Goal: Task Accomplishment & Management: Use online tool/utility

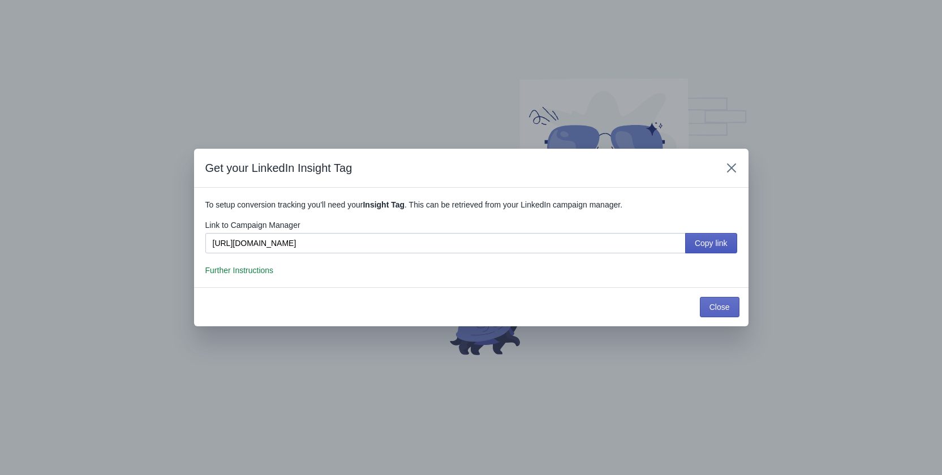
click at [709, 241] on span "Copy link" at bounding box center [711, 243] width 33 height 9
click at [721, 306] on span "Close" at bounding box center [720, 307] width 20 height 9
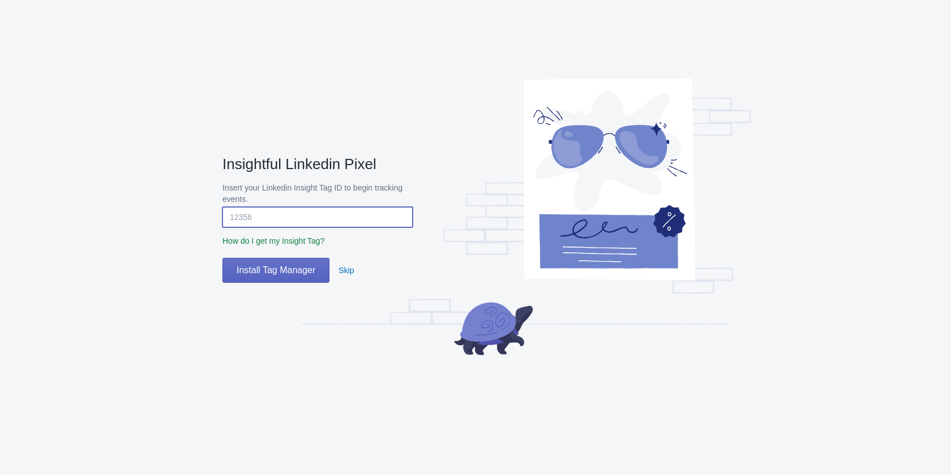
click at [255, 222] on input "Insert your Linkedin Insight Tag ID to begin tracking events." at bounding box center [317, 217] width 190 height 20
paste input "1459156"
type input "1459156"
click at [294, 272] on span "Install Tag Manager" at bounding box center [276, 270] width 79 height 11
click at [271, 269] on span "Install Tag Manager" at bounding box center [276, 270] width 79 height 11
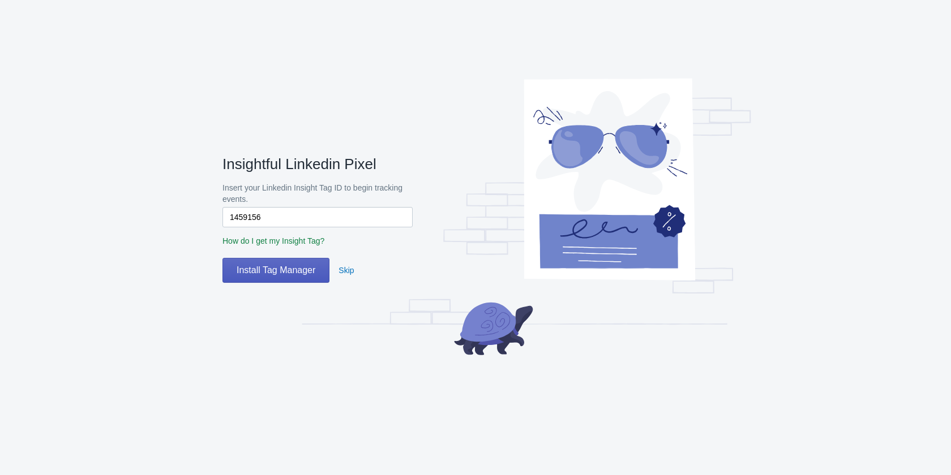
click at [271, 269] on span "Install Tag Manager" at bounding box center [276, 270] width 79 height 11
click at [345, 268] on span "Skip" at bounding box center [345, 270] width 15 height 9
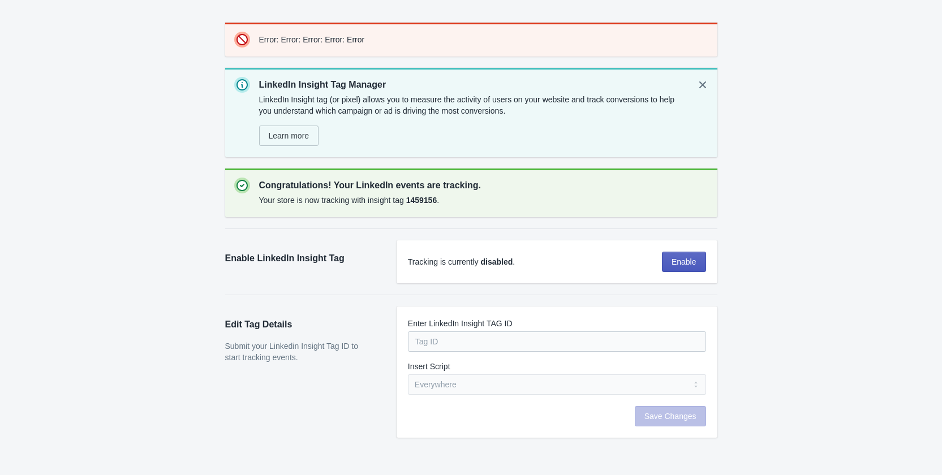
click at [694, 269] on button "Enable" at bounding box center [684, 262] width 44 height 20
click at [667, 415] on span "Save Changes" at bounding box center [671, 416] width 52 height 9
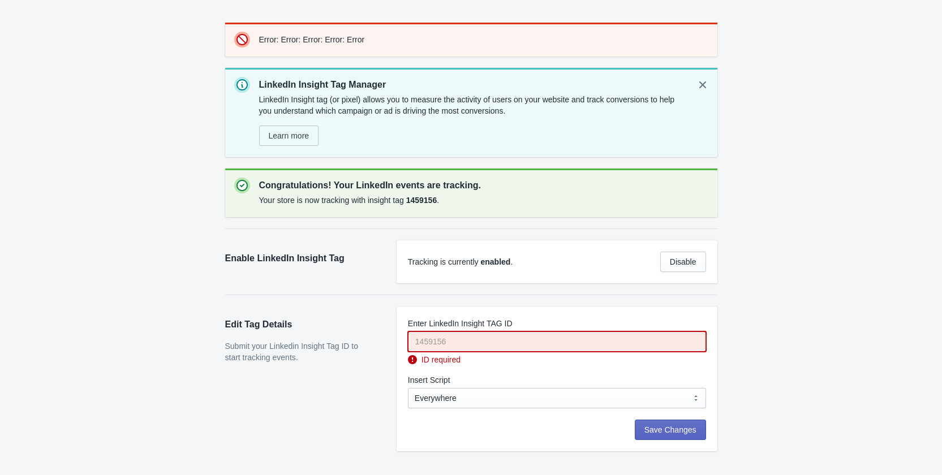
click at [524, 341] on input "Enter LinkedIn Insight TAG ID" at bounding box center [557, 342] width 298 height 20
paste input "1459156"
type input "1459156"
click at [663, 430] on span "Save Changes" at bounding box center [671, 430] width 52 height 9
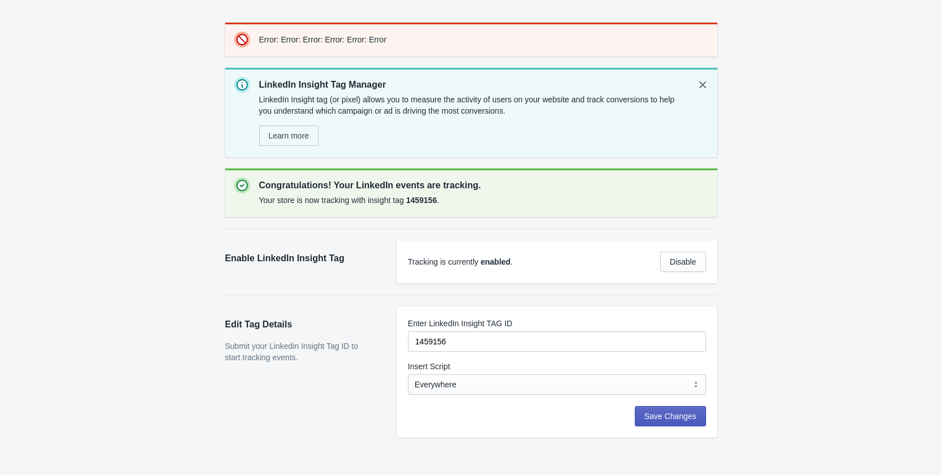
click at [679, 419] on span "Save Changes" at bounding box center [671, 416] width 52 height 9
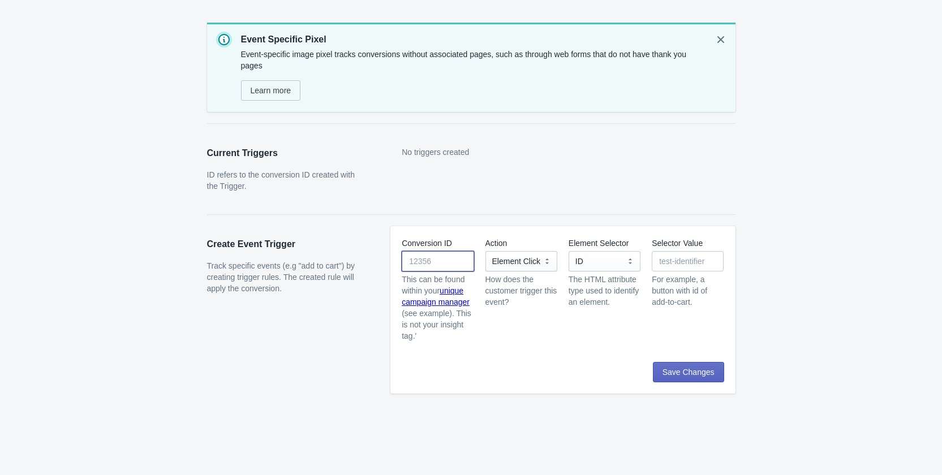
click at [437, 265] on input "Conversion ID" at bounding box center [438, 261] width 72 height 20
paste input "23232681"
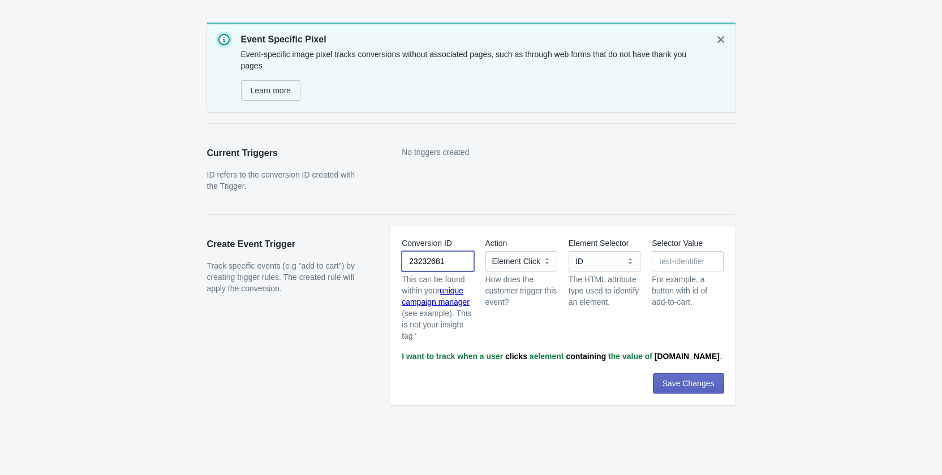
type input "23232681"
click at [544, 263] on select "Element Click" at bounding box center [522, 261] width 72 height 20
click at [601, 260] on select "ID Class Name Name Attribute Data Attribute" at bounding box center [605, 261] width 72 height 20
click at [674, 260] on input "Selector Value" at bounding box center [688, 261] width 72 height 20
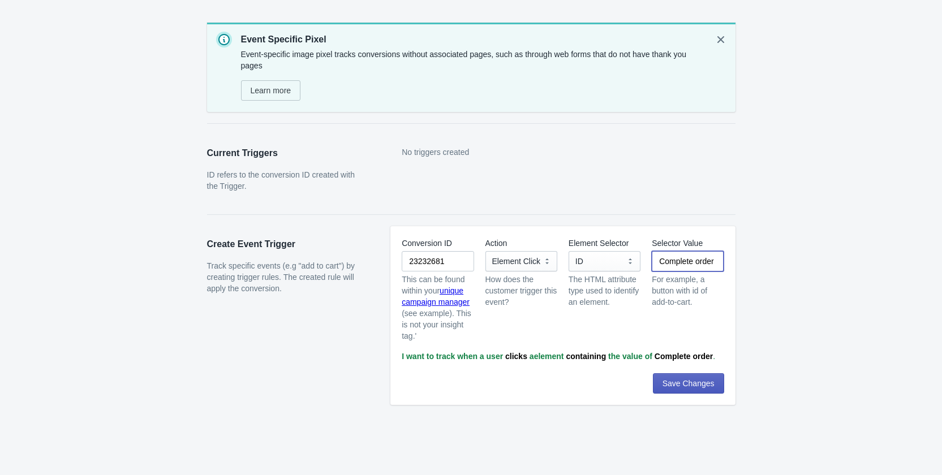
type input "Complete order"
click at [692, 388] on span "Save Changes" at bounding box center [689, 383] width 52 height 9
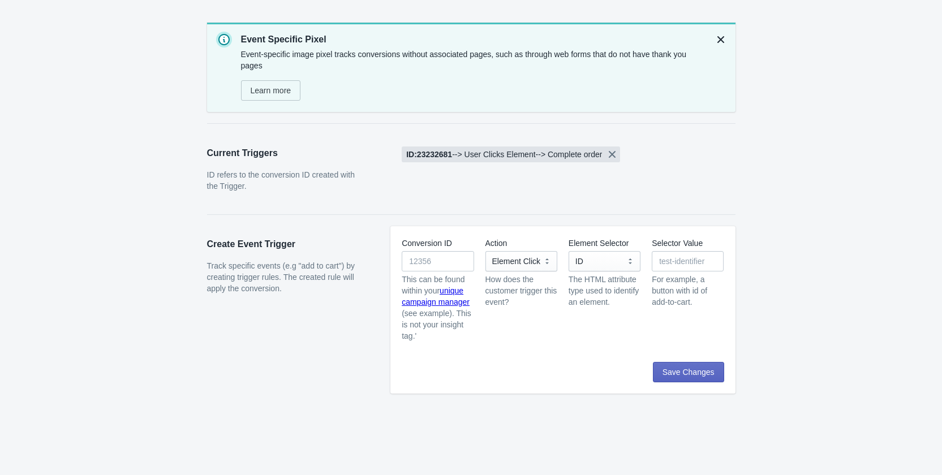
click at [721, 37] on icon "Dismiss notification" at bounding box center [720, 39] width 11 height 11
click at [598, 260] on select "ID Class Name Name Attribute Data Attribute" at bounding box center [605, 261] width 72 height 20
click at [569, 251] on select "ID Class Name Name Attribute Data Attribute" at bounding box center [605, 261] width 72 height 20
click at [631, 264] on select "ID Class Name Name Attribute Data Attribute" at bounding box center [605, 261] width 72 height 20
select select "name"
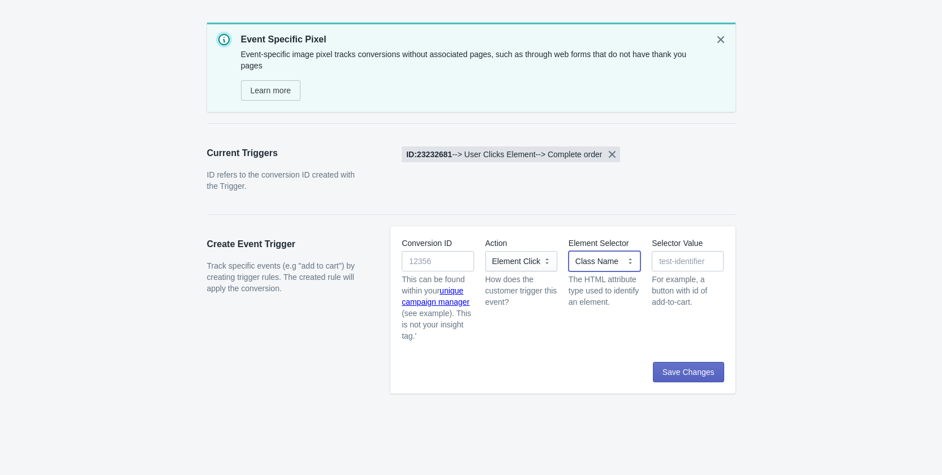
click at [569, 251] on select "ID Class Name Name Attribute Data Attribute" at bounding box center [605, 261] width 72 height 20
click at [672, 263] on input "Selector Value" at bounding box center [688, 261] width 72 height 20
type input "Complete order"
click at [434, 155] on b "ID: 23232681" at bounding box center [429, 154] width 46 height 9
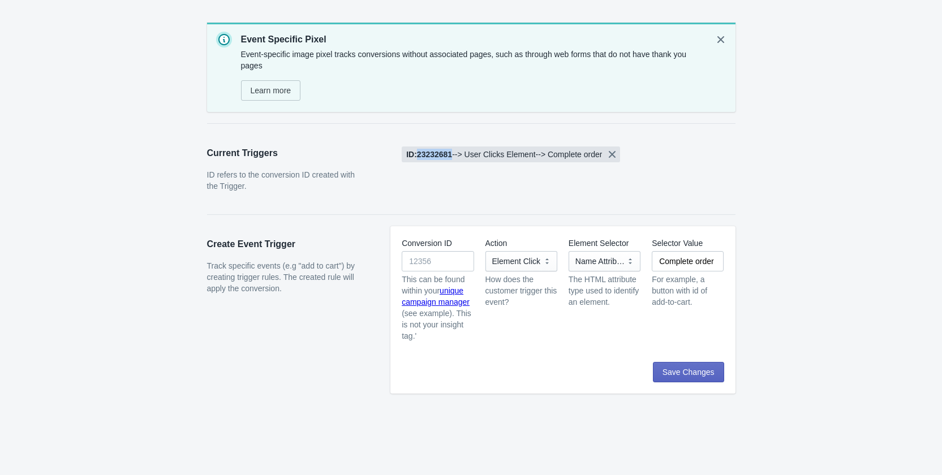
copy b "23232681"
click at [438, 262] on input "Conversion ID" at bounding box center [438, 261] width 72 height 20
paste input "23232681"
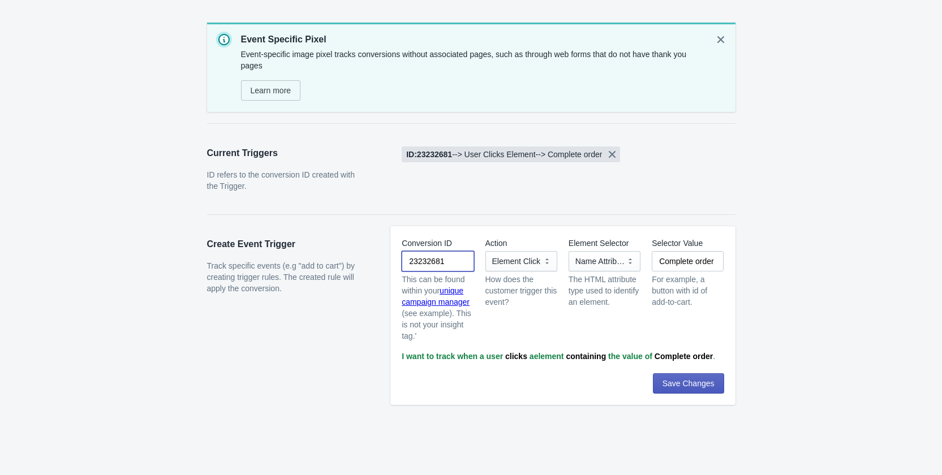
type input "23232681"
click at [691, 387] on span "Save Changes" at bounding box center [689, 383] width 52 height 9
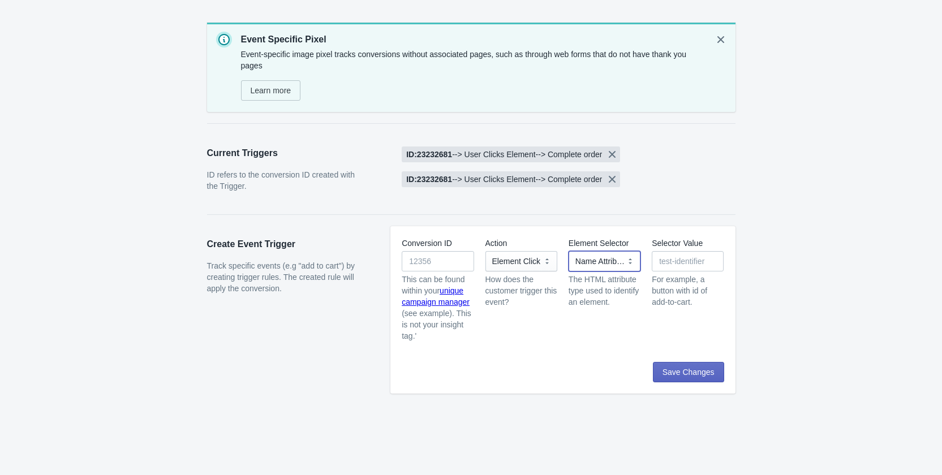
click at [616, 265] on select "ID Class Name Name Attribute Data Attribute" at bounding box center [605, 261] width 72 height 20
click at [569, 251] on select "ID Class Name Name Attribute Data Attribute" at bounding box center [605, 261] width 72 height 20
click at [541, 265] on select "Element Click" at bounding box center [522, 261] width 72 height 20
